Goal: Transaction & Acquisition: Subscribe to service/newsletter

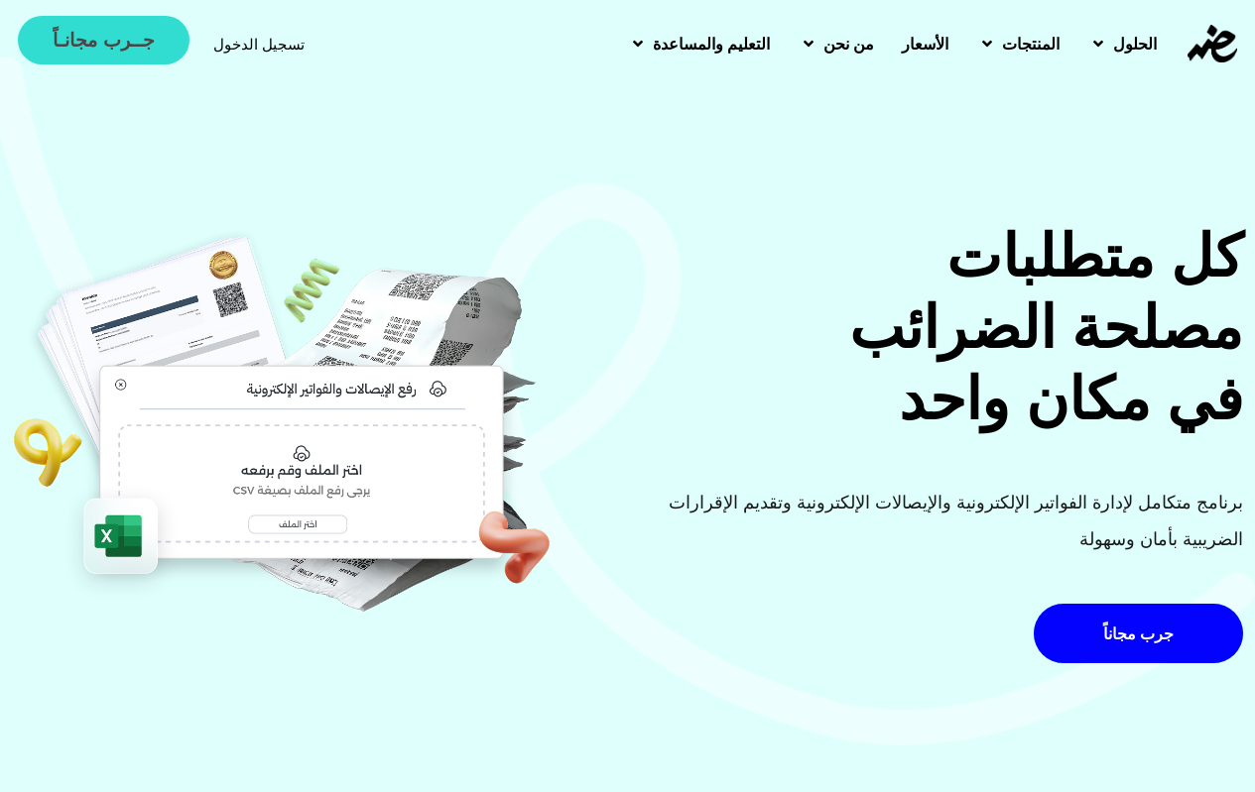
click at [97, 55] on link "جــرب مجانـاً" at bounding box center [103, 40] width 171 height 49
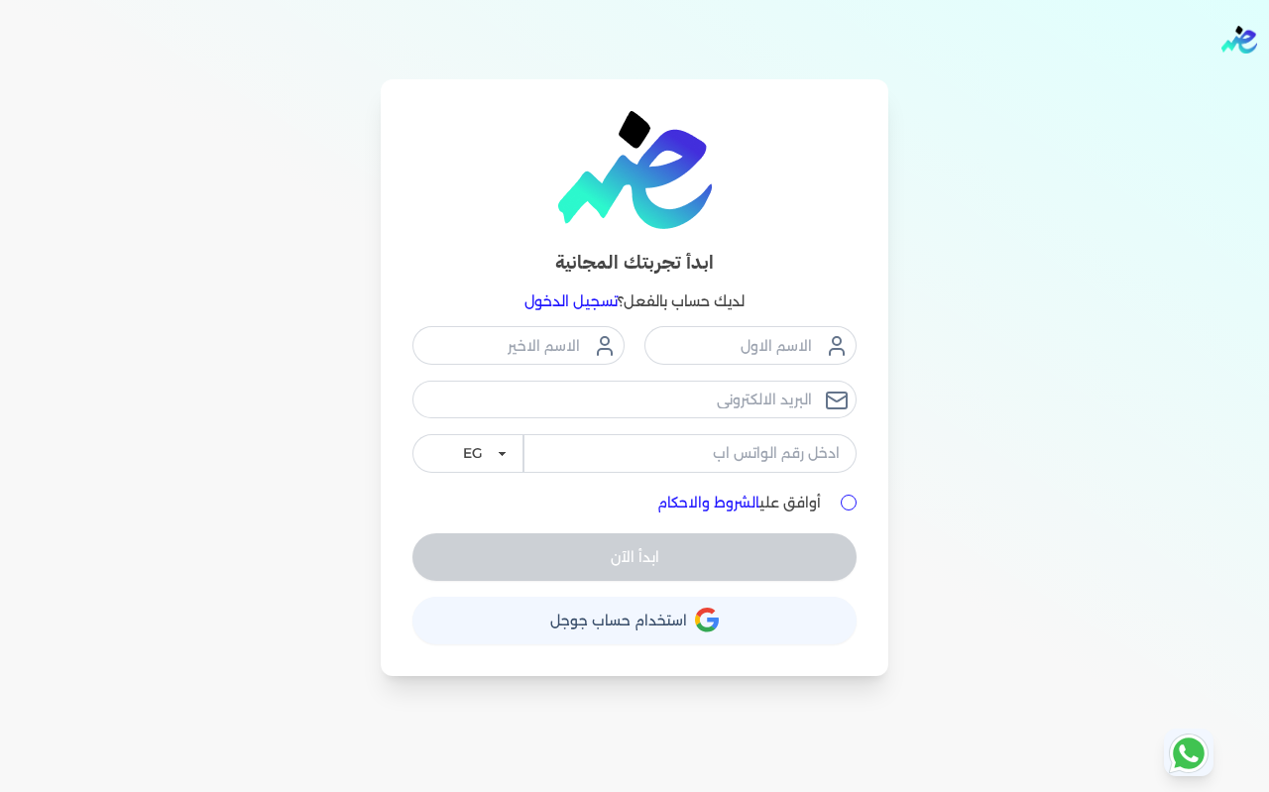
click at [634, 614] on span "استخدام حساب جوجل" at bounding box center [618, 621] width 137 height 14
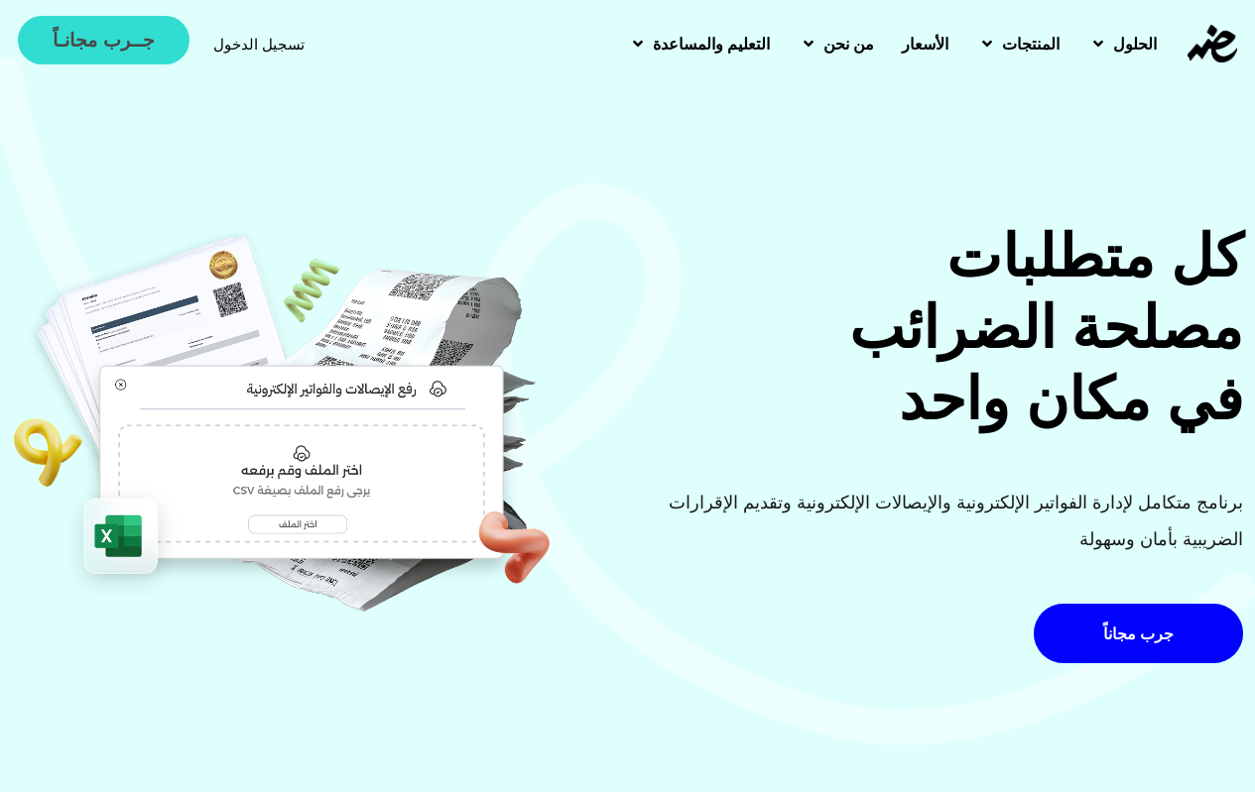
click at [114, 56] on link "جــرب مجانـاً" at bounding box center [103, 40] width 171 height 49
